Goal: Share content

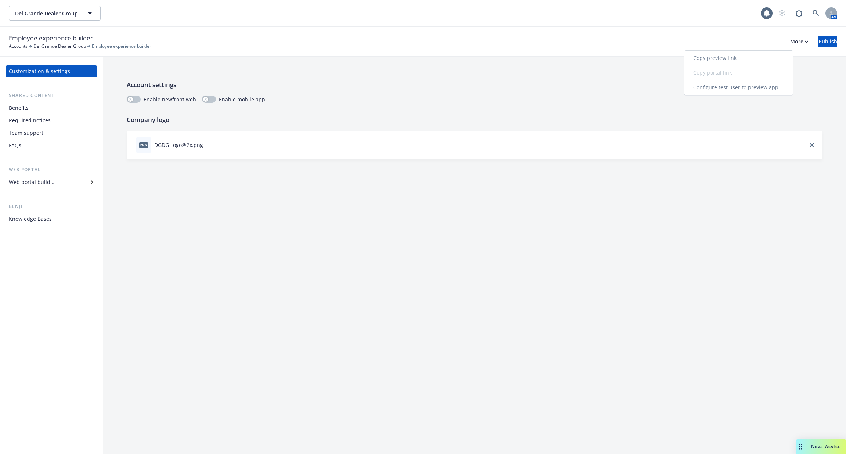
click at [766, 60] on link "Copy preview link" at bounding box center [738, 58] width 109 height 15
